Goal: Transaction & Acquisition: Obtain resource

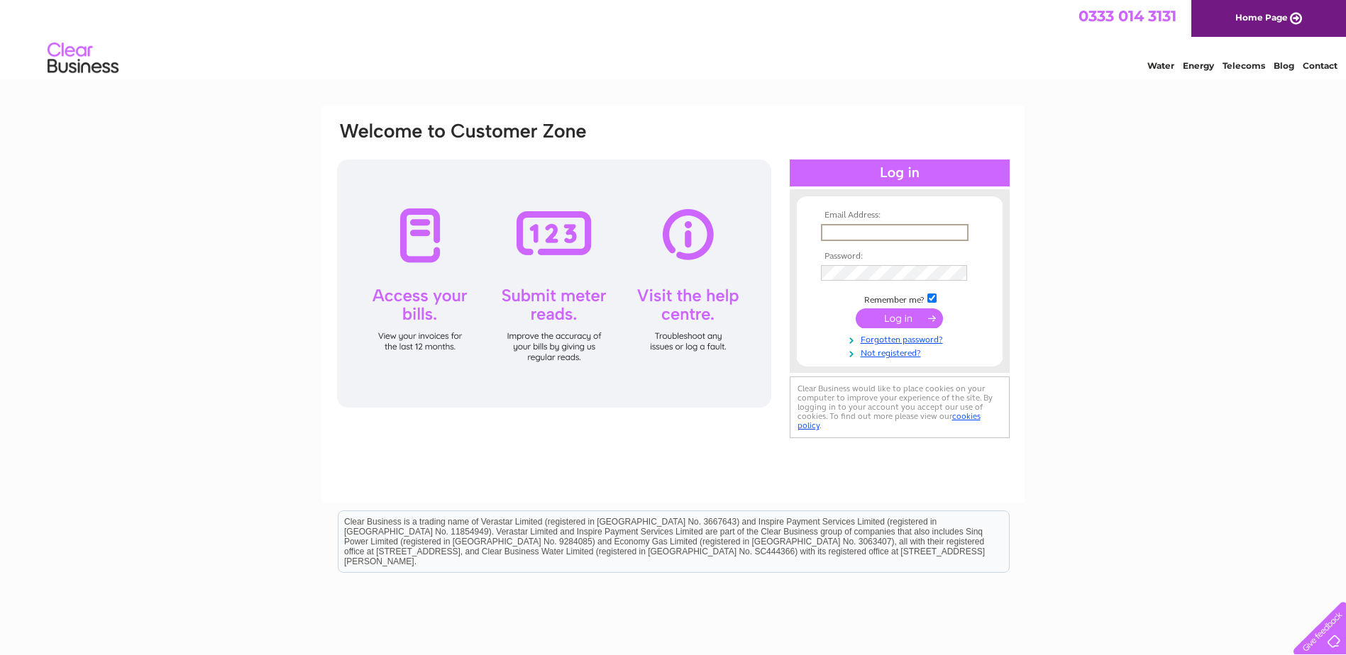
click at [863, 230] on input "text" at bounding box center [895, 232] width 148 height 17
type input "lynn@elliothenderson.co.uk"
click at [904, 314] on input "submit" at bounding box center [898, 317] width 87 height 20
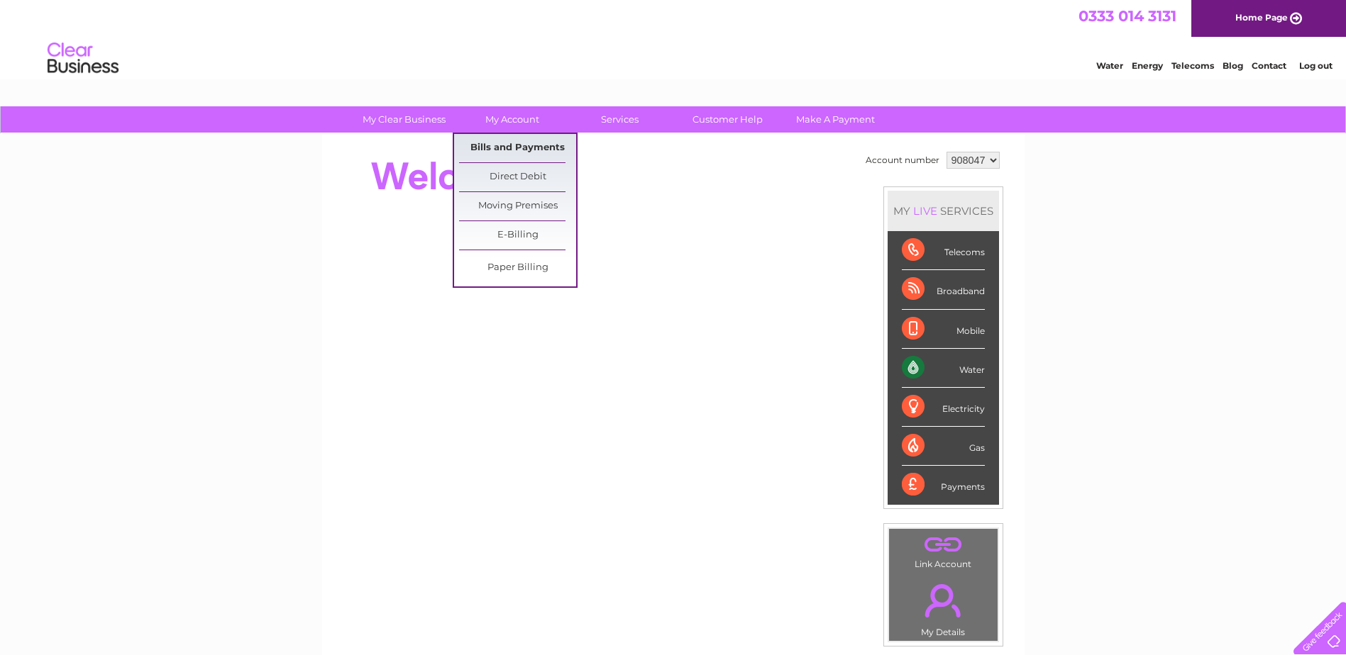
click at [504, 148] on link "Bills and Payments" at bounding box center [517, 148] width 117 height 28
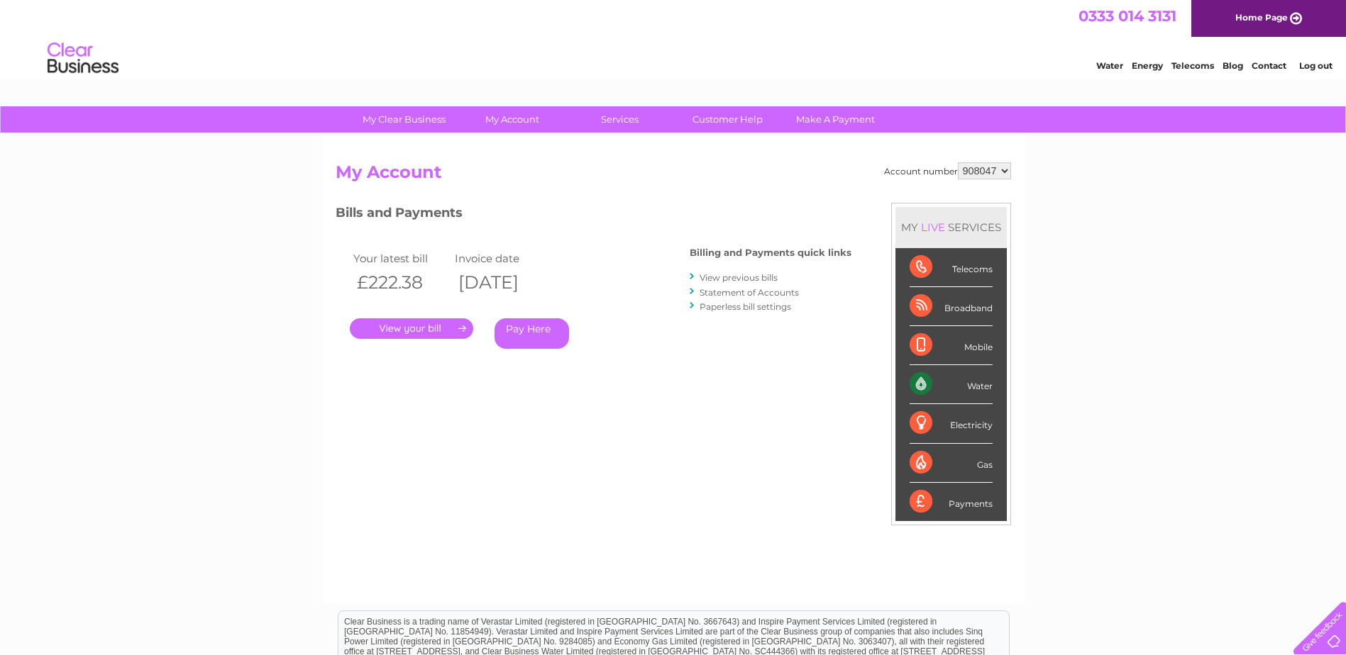
click at [404, 328] on link "." at bounding box center [411, 328] width 123 height 21
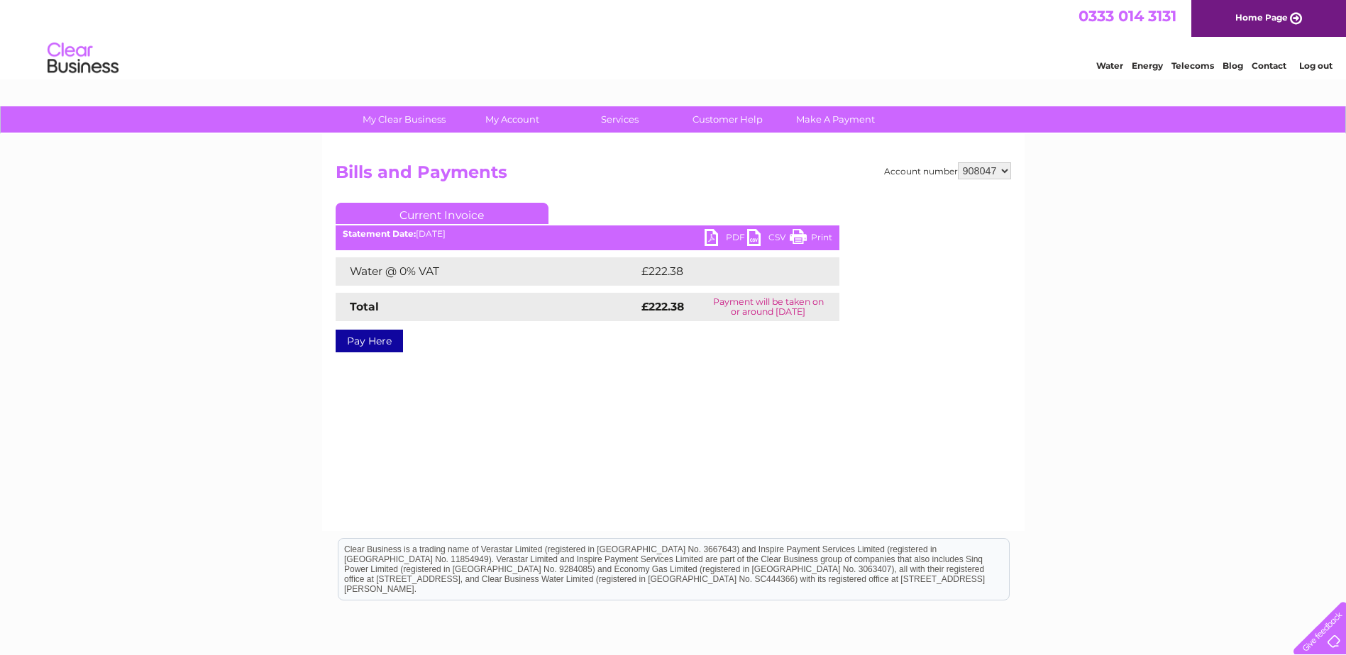
click at [723, 238] on link "PDF" at bounding box center [725, 239] width 43 height 21
click at [1323, 61] on link "Log out" at bounding box center [1315, 65] width 33 height 11
